Goal: Find specific page/section: Find specific page/section

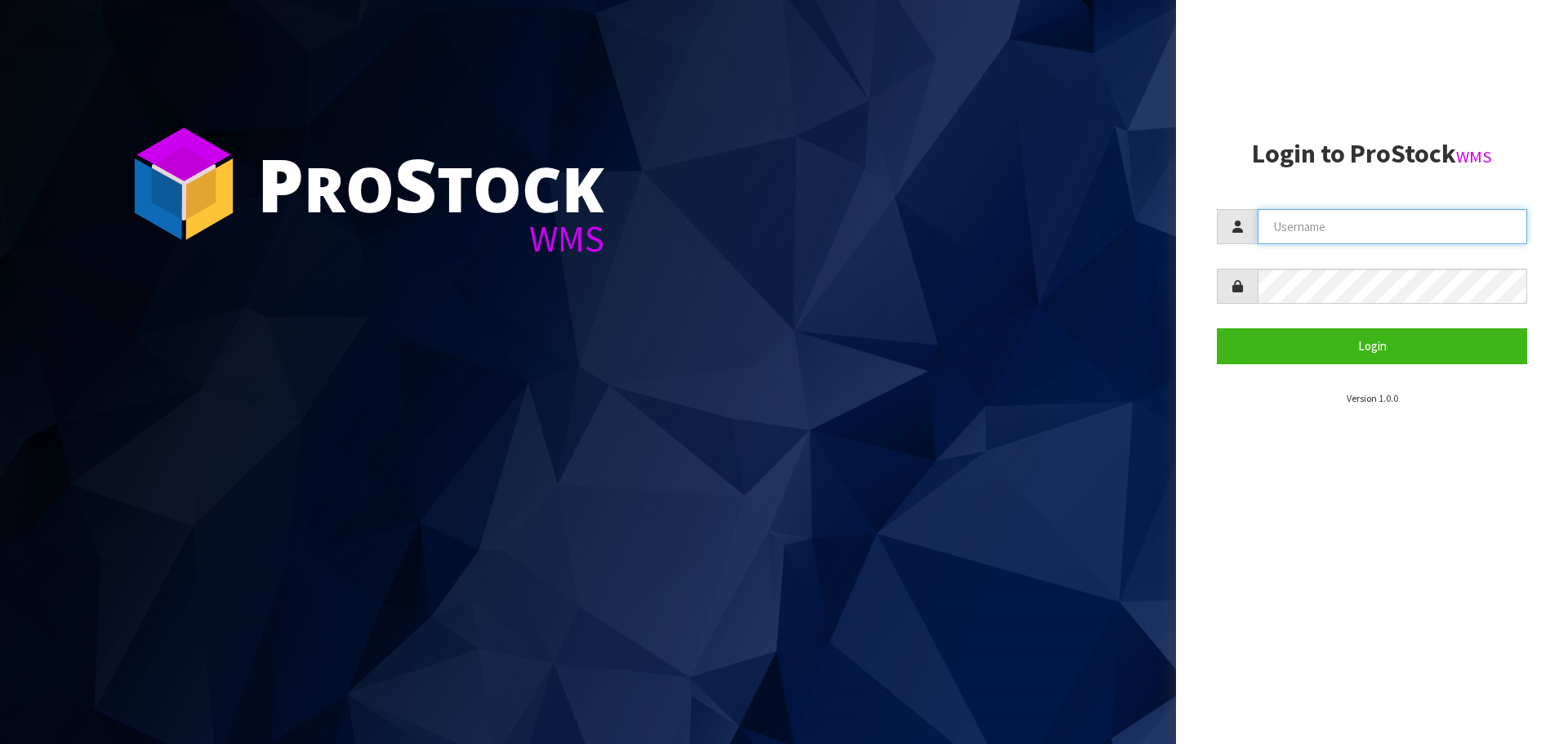
click at [1389, 229] on input "text" at bounding box center [1392, 226] width 269 height 35
type input "[EMAIL_ADDRESS][DOMAIN_NAME]"
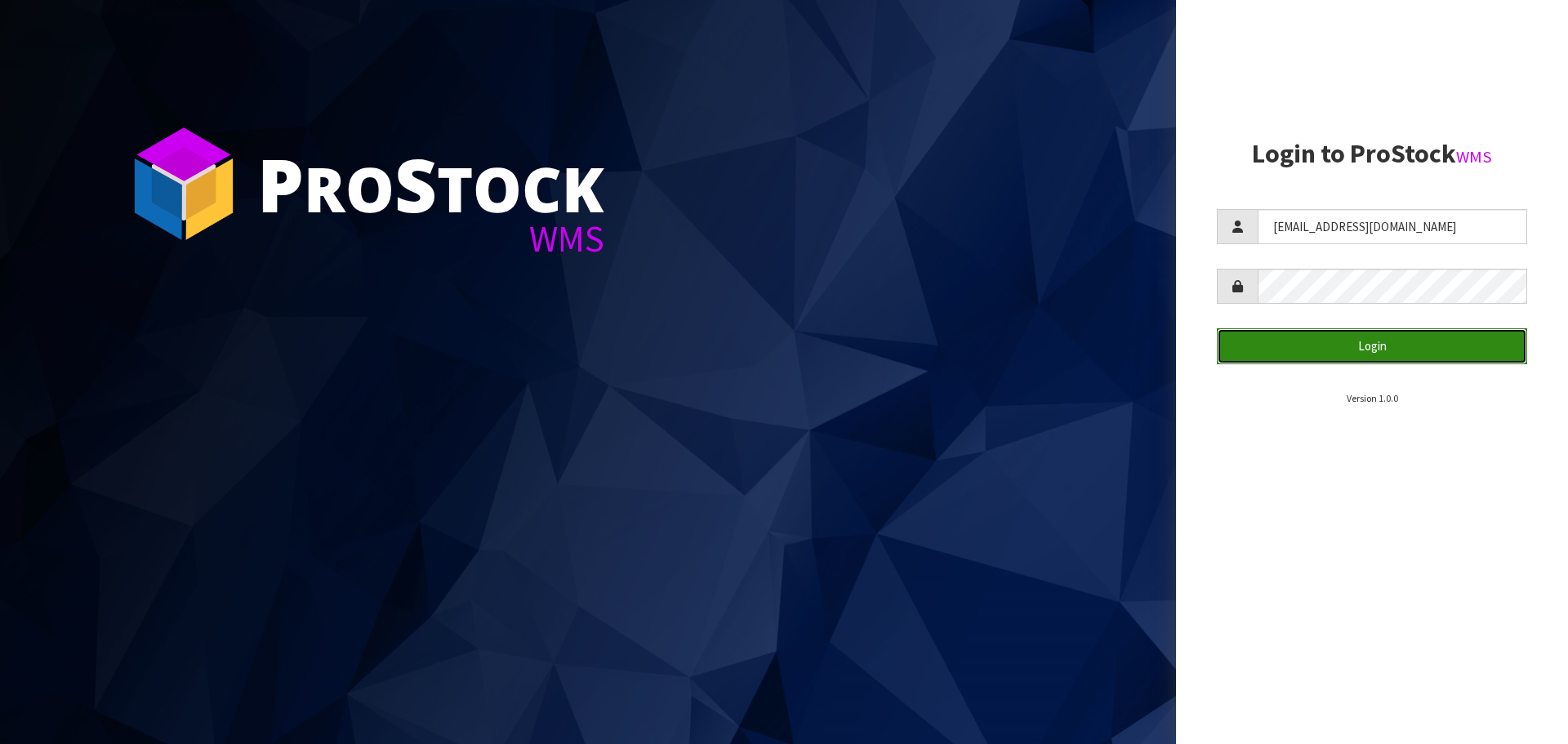
click at [1315, 353] on button "Login" at bounding box center [1372, 346] width 310 height 35
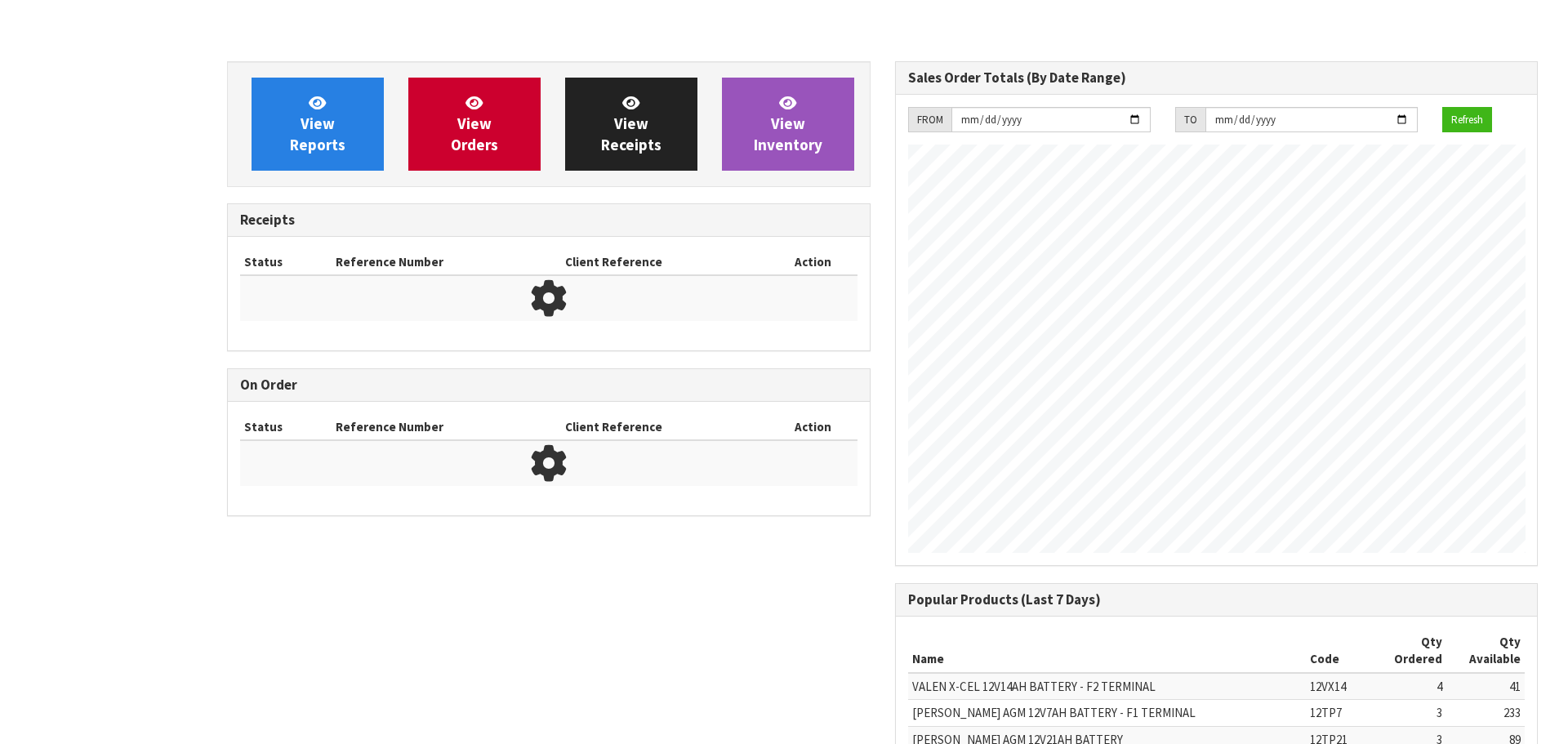
scroll to position [942, 667]
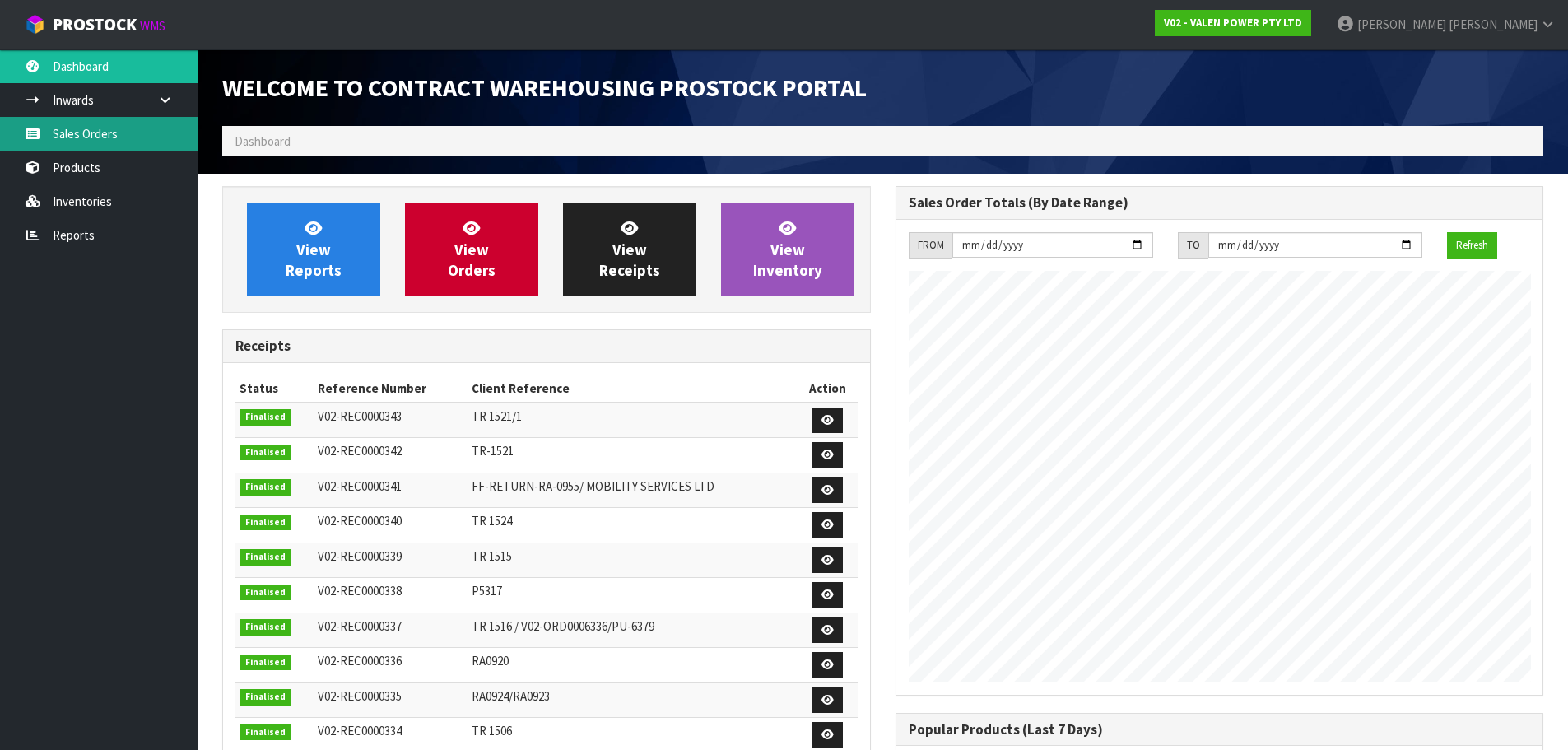
click at [138, 135] on link "Sales Orders" at bounding box center [99, 133] width 197 height 33
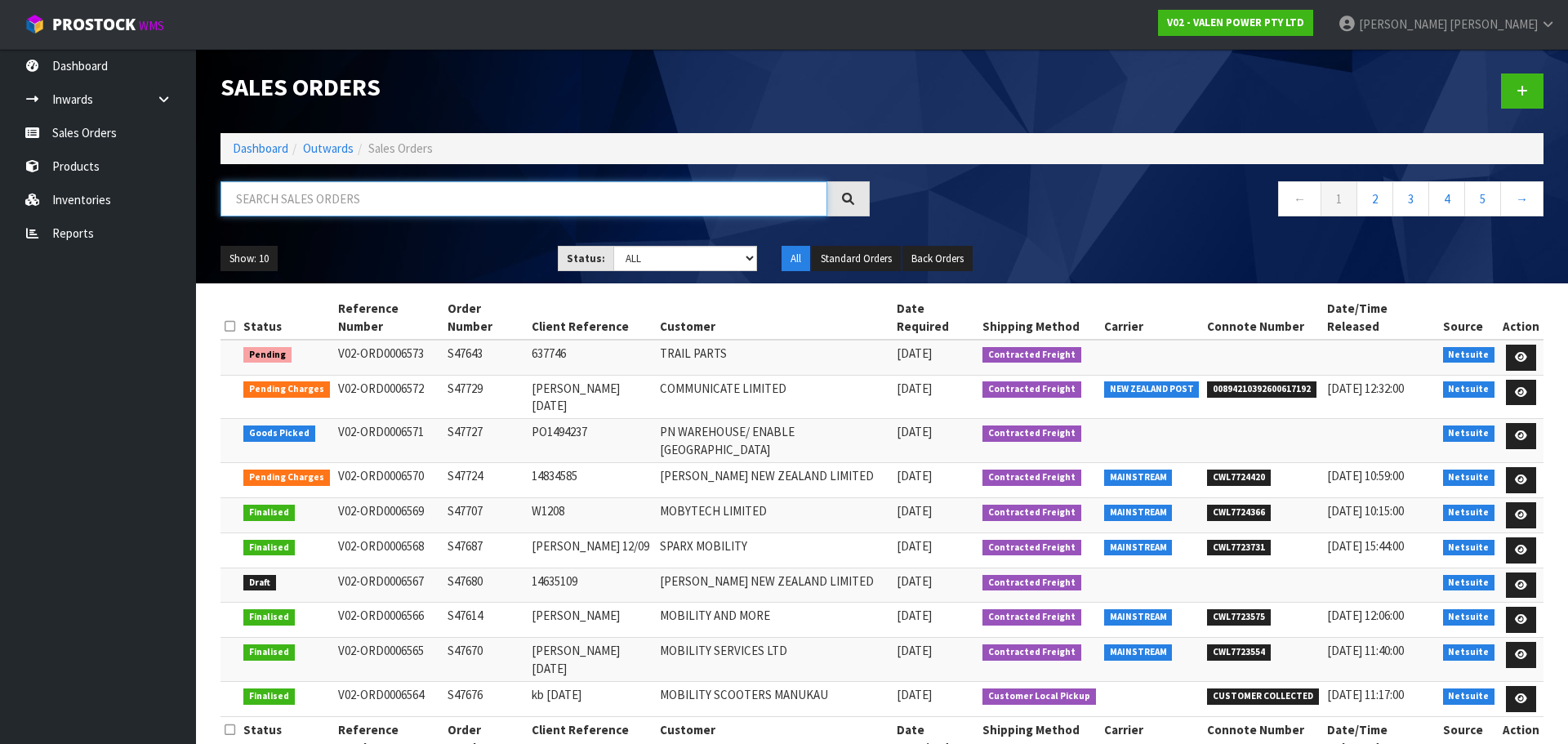
click at [337, 203] on input "text" at bounding box center [524, 198] width 606 height 35
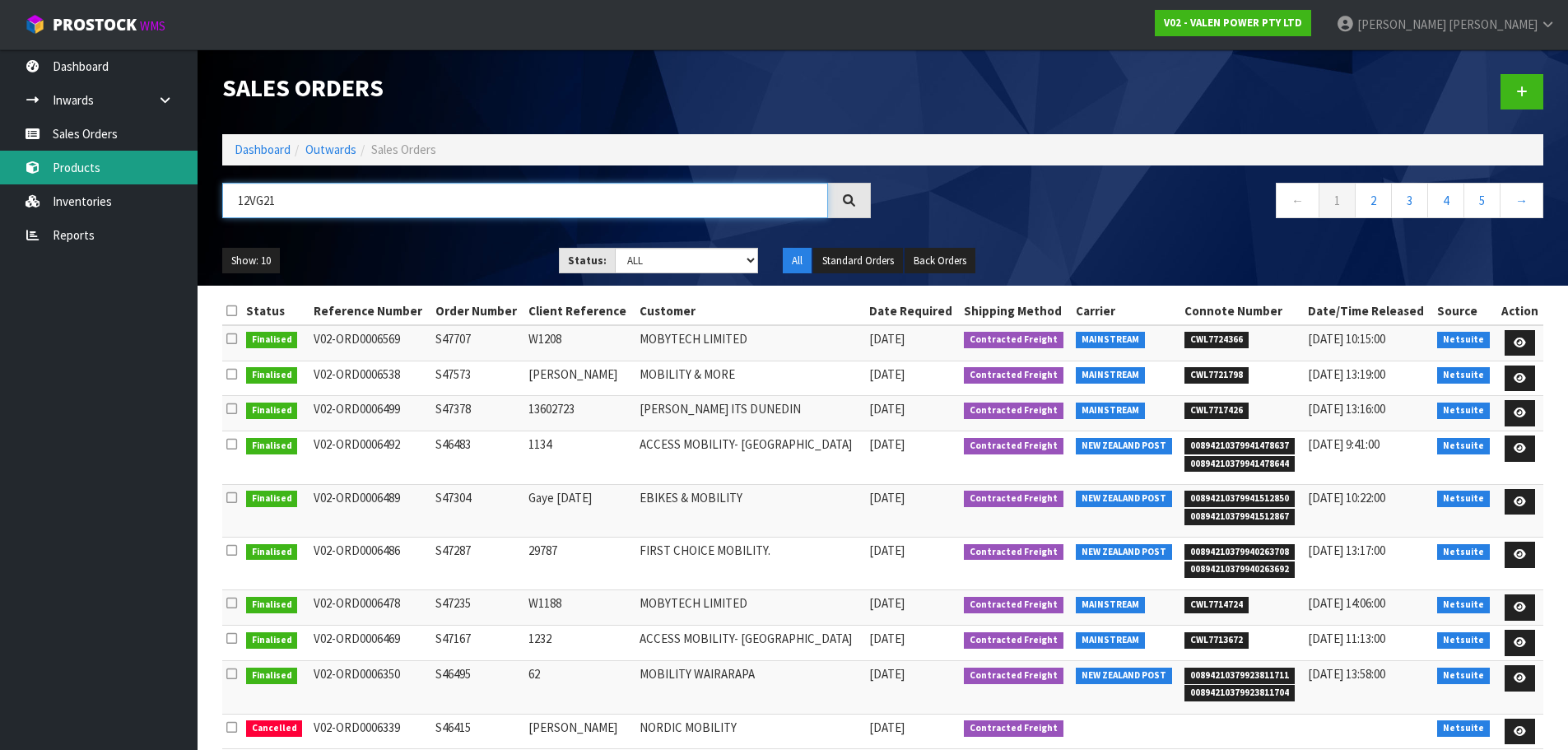
type input "12VG21"
click at [78, 167] on link "Products" at bounding box center [99, 167] width 197 height 33
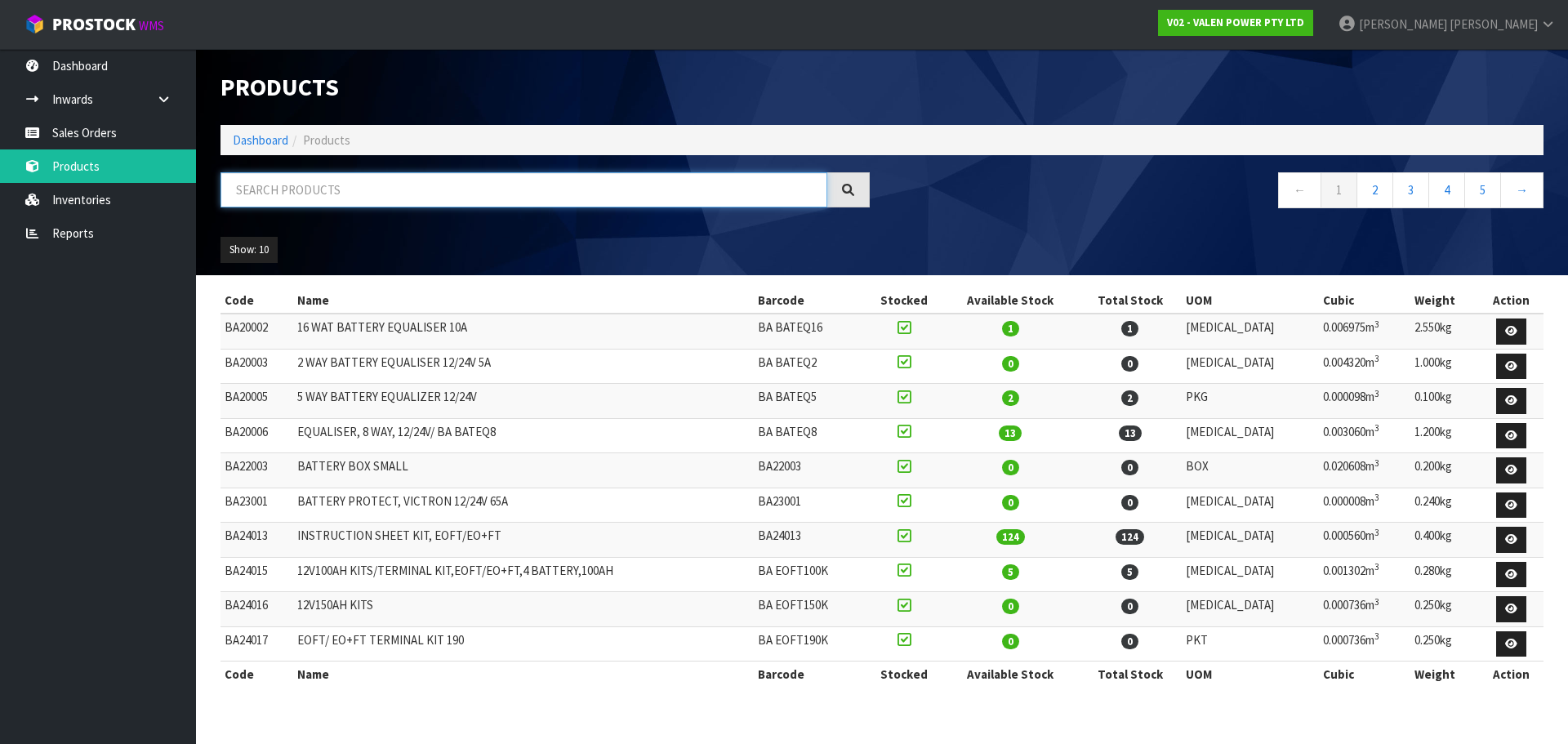
click at [316, 193] on input "text" at bounding box center [524, 189] width 606 height 35
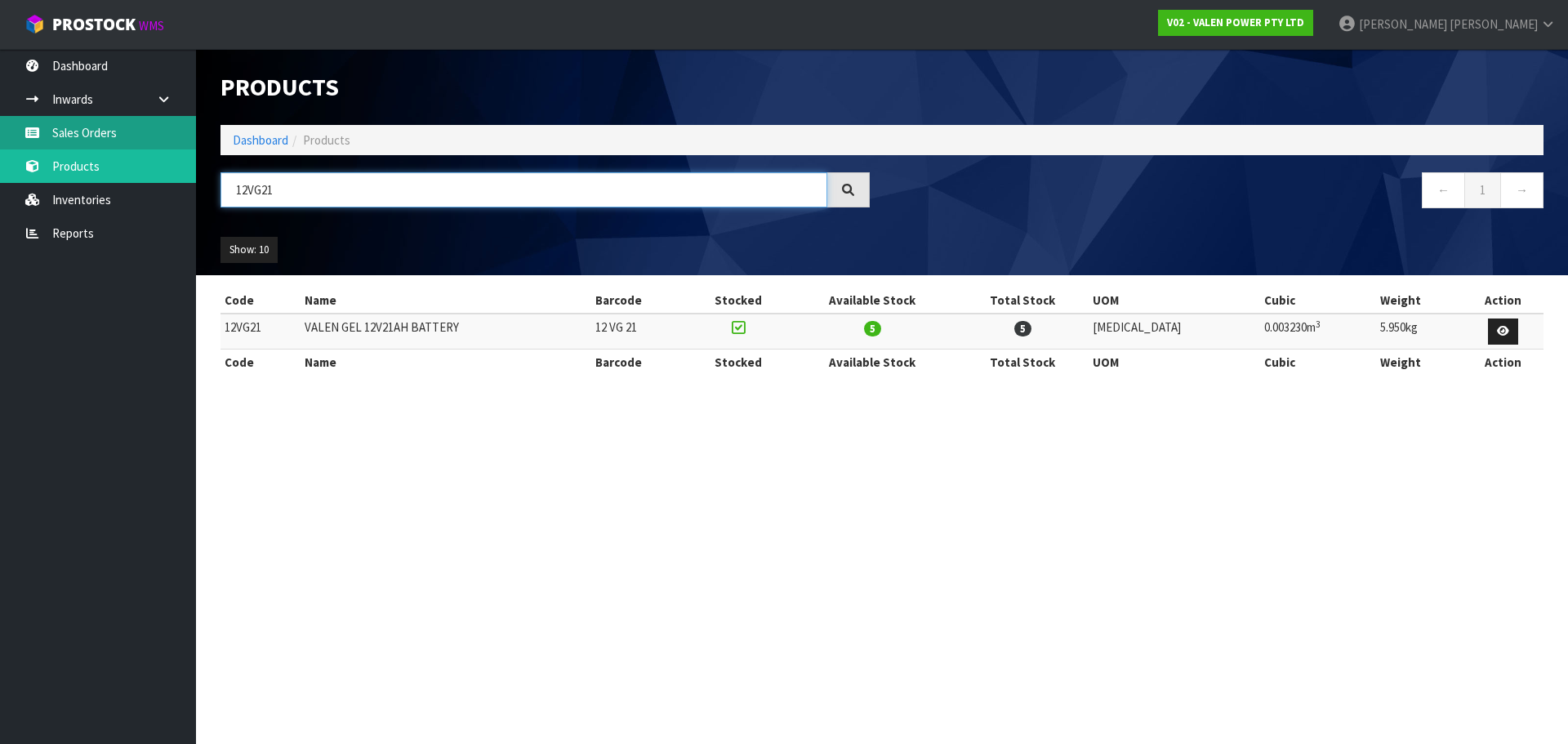
type input "12VG21"
